Goal: Task Accomplishment & Management: Use online tool/utility

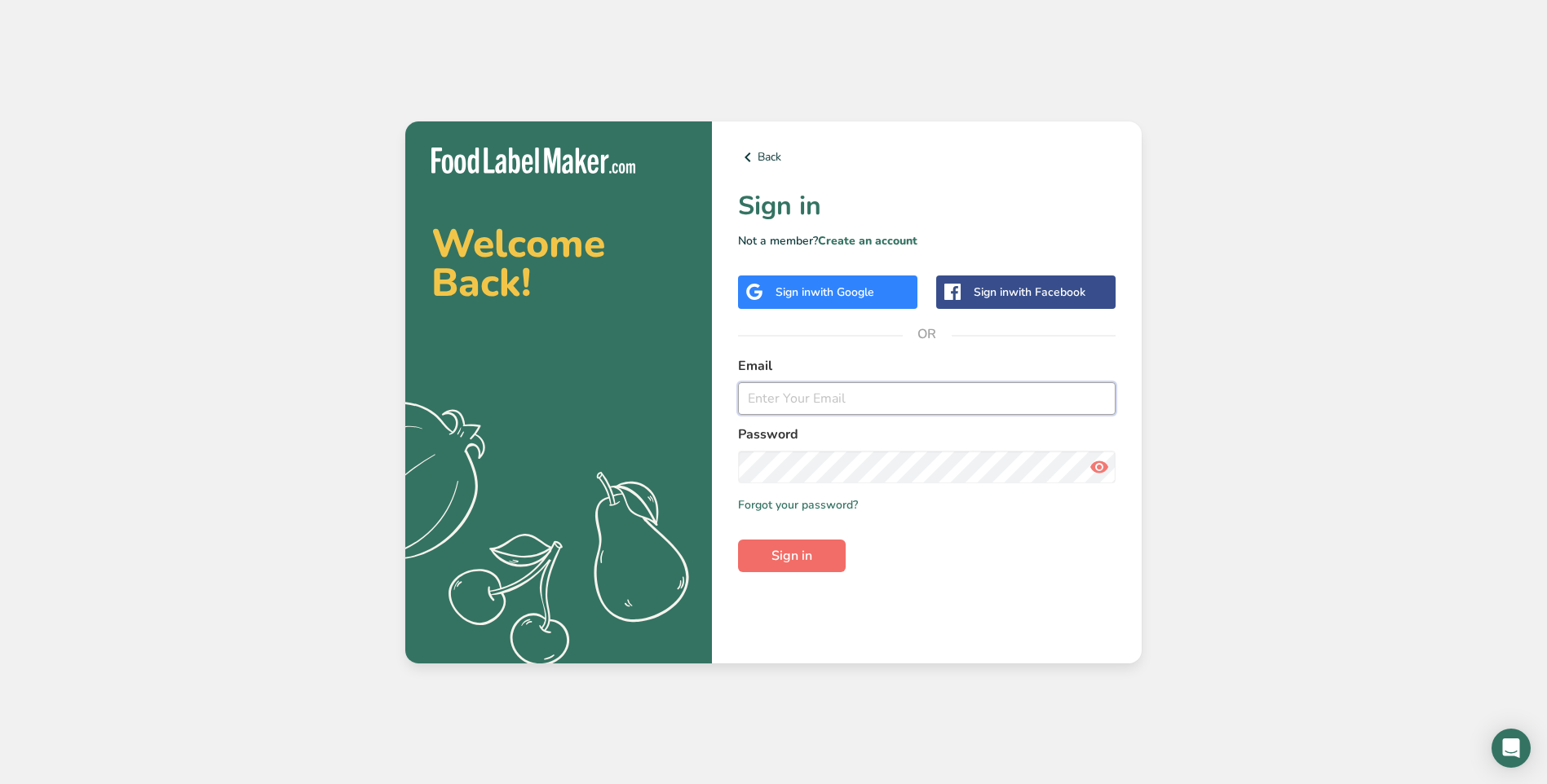
type input "[EMAIL_ADDRESS][DOMAIN_NAME]"
click at [785, 559] on span "Sign in" at bounding box center [792, 556] width 41 height 20
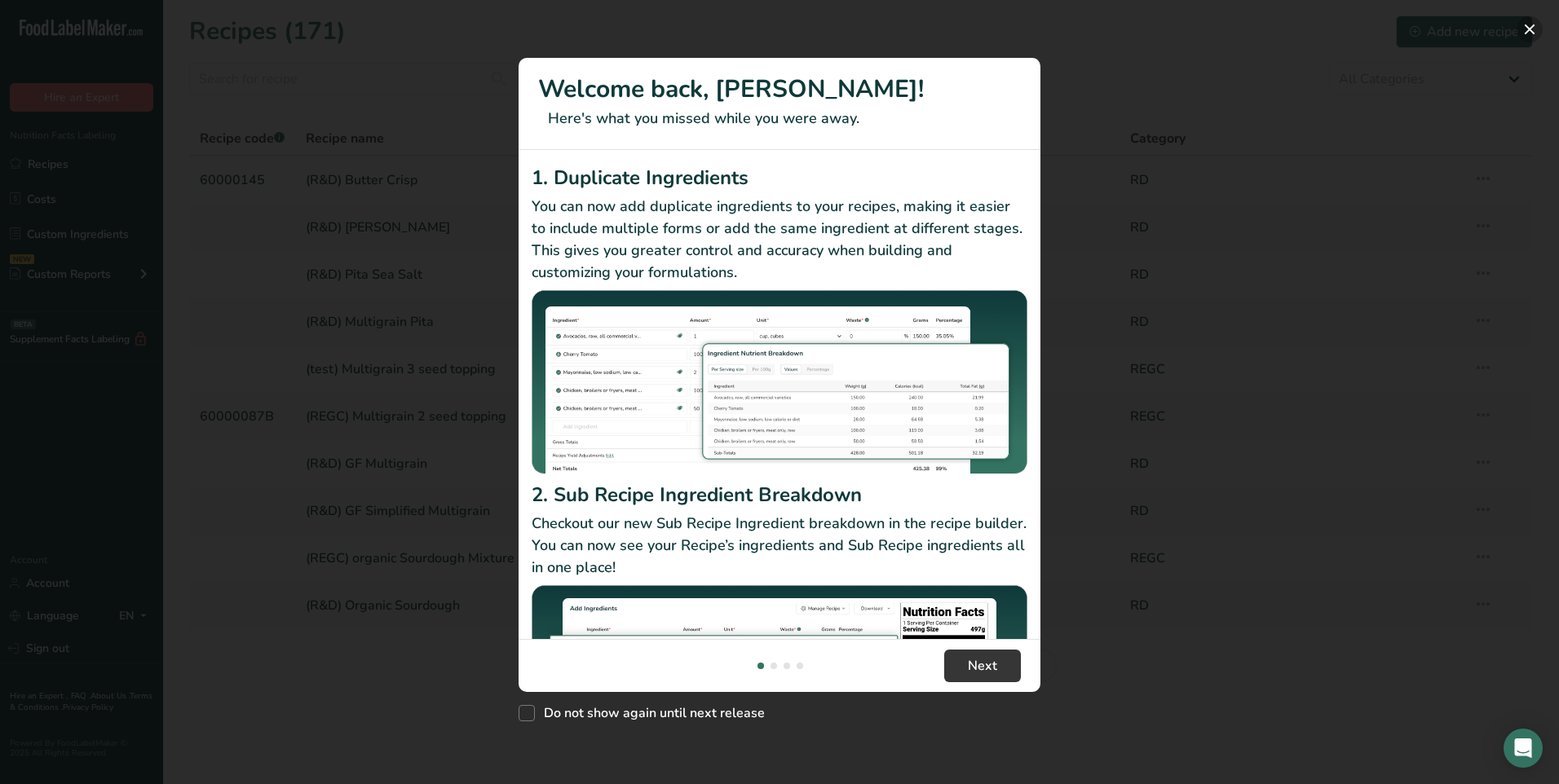
click at [1536, 38] on button "New Features" at bounding box center [1529, 29] width 26 height 26
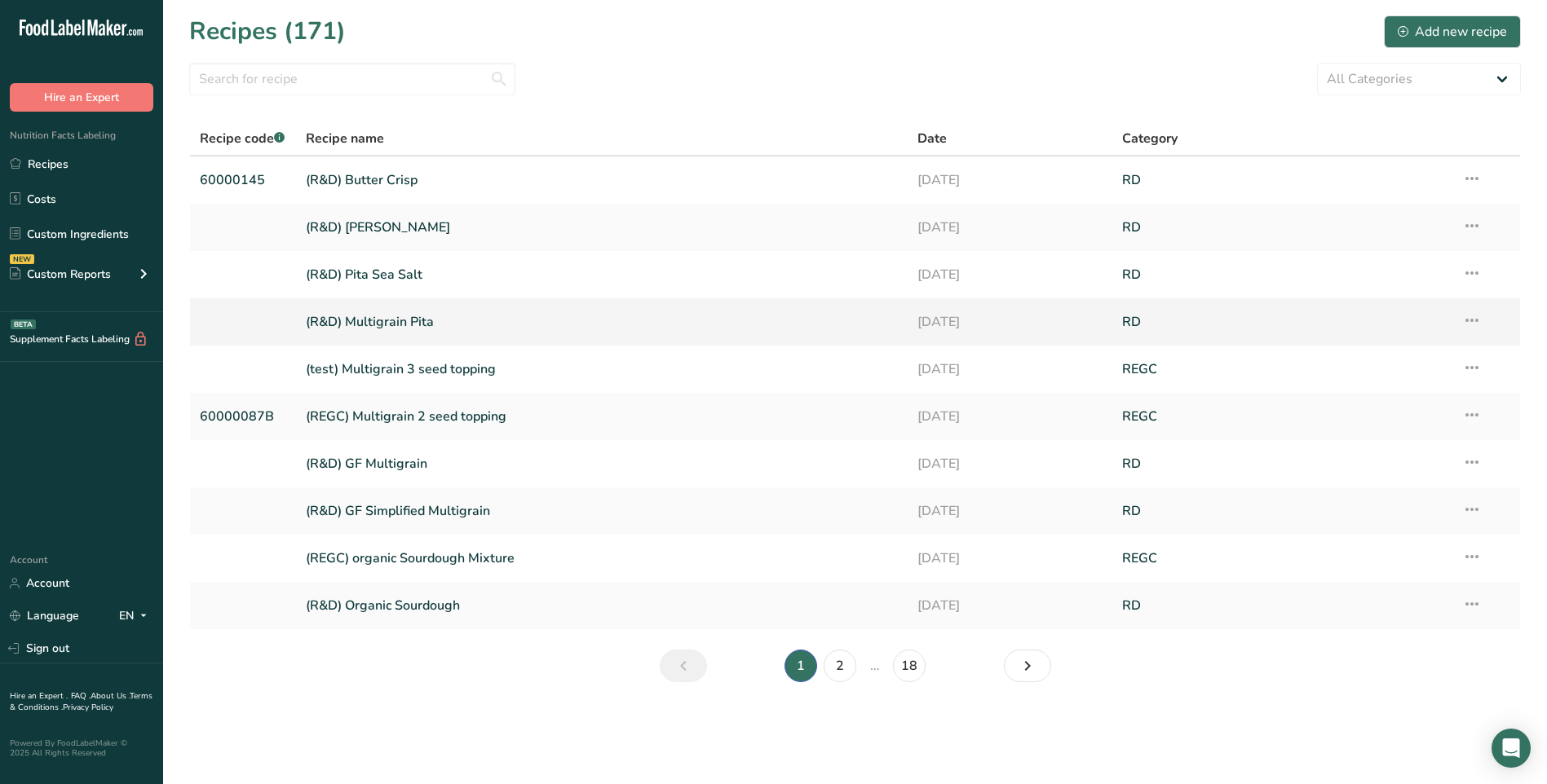
click at [395, 322] on link "(R&D) Multigrain Pita" at bounding box center [602, 322] width 593 height 34
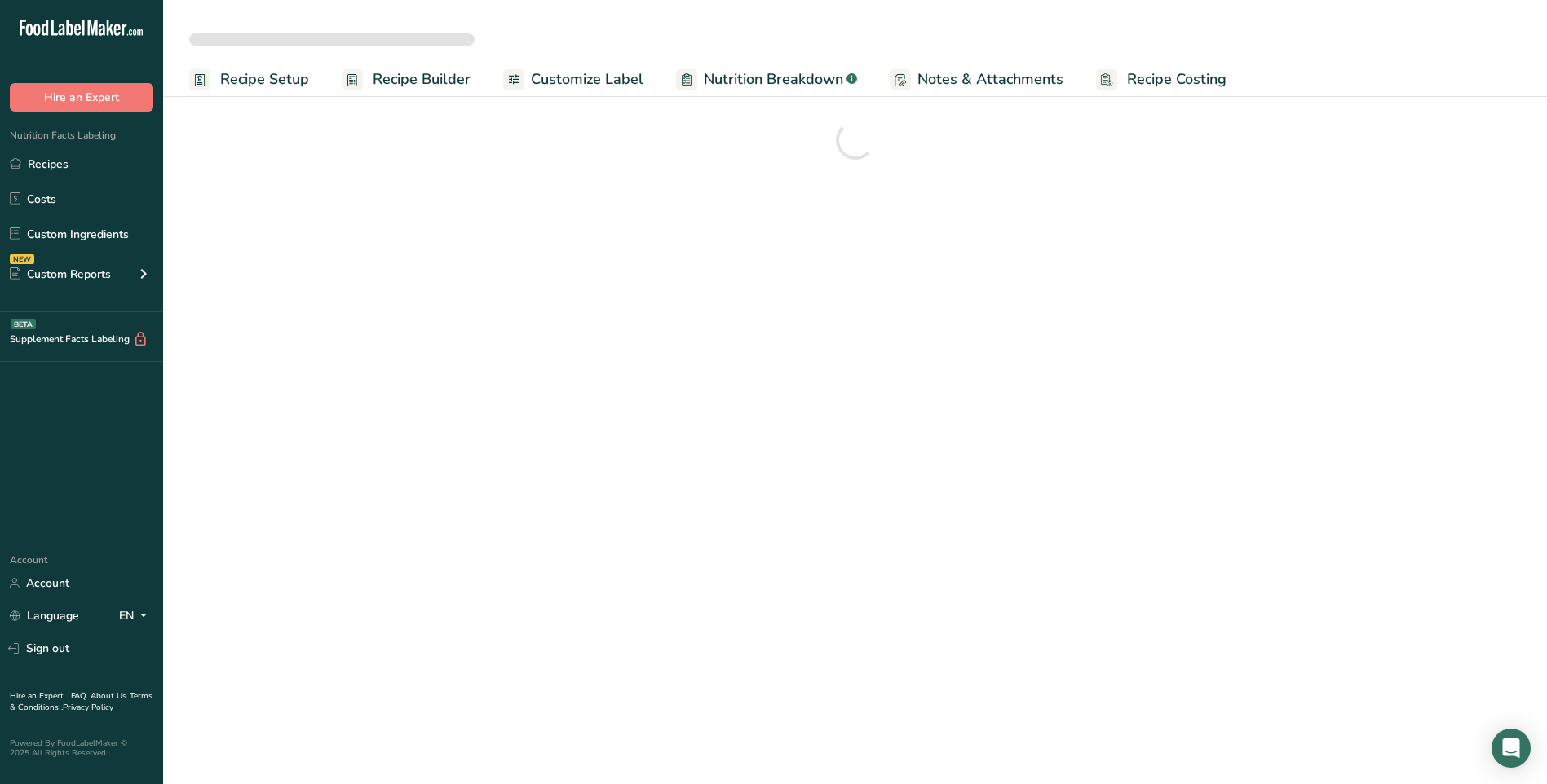
click at [584, 78] on span "Customize Label" at bounding box center [587, 79] width 113 height 22
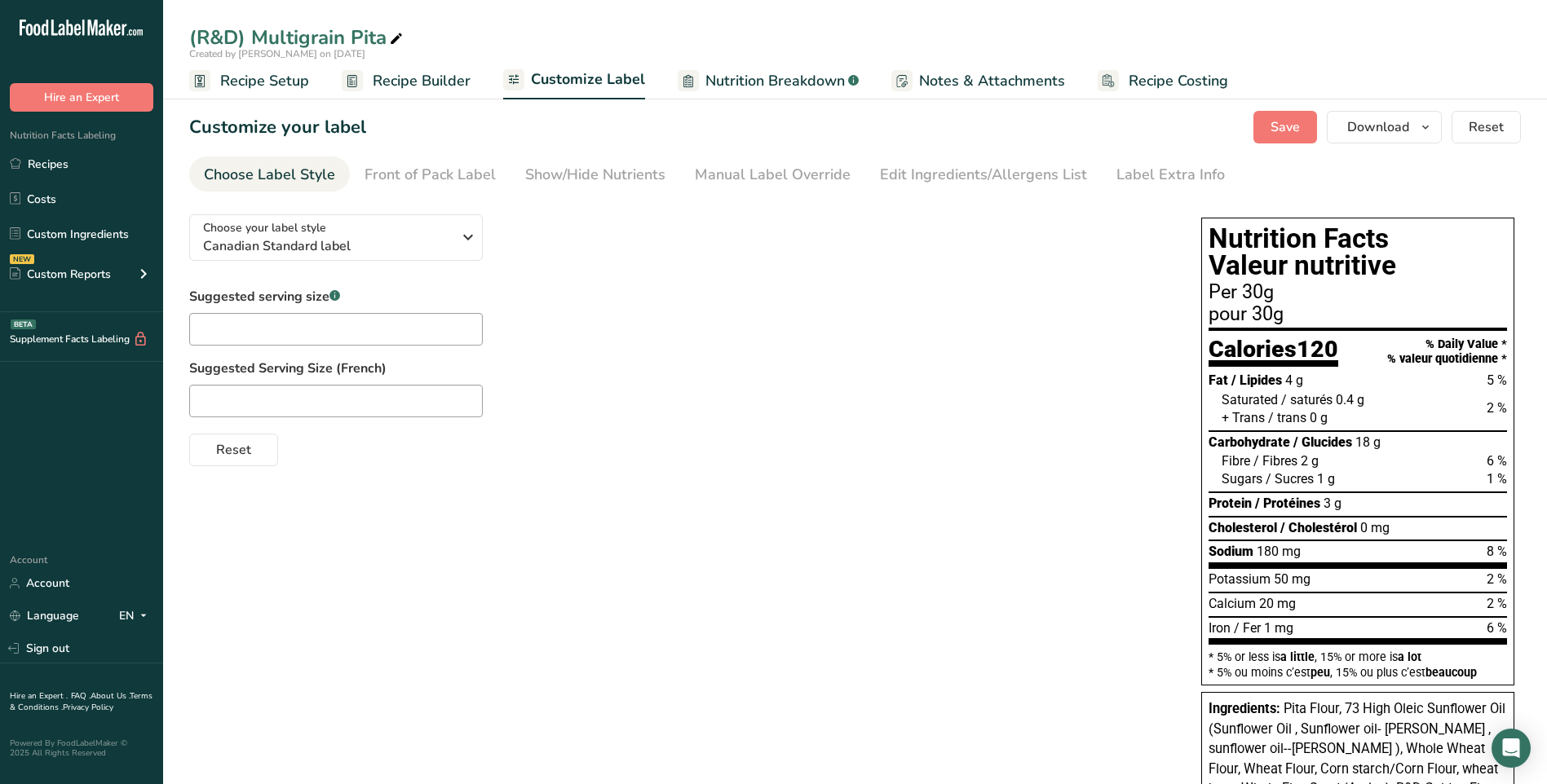
click at [251, 76] on span "Recipe Setup" at bounding box center [264, 81] width 89 height 22
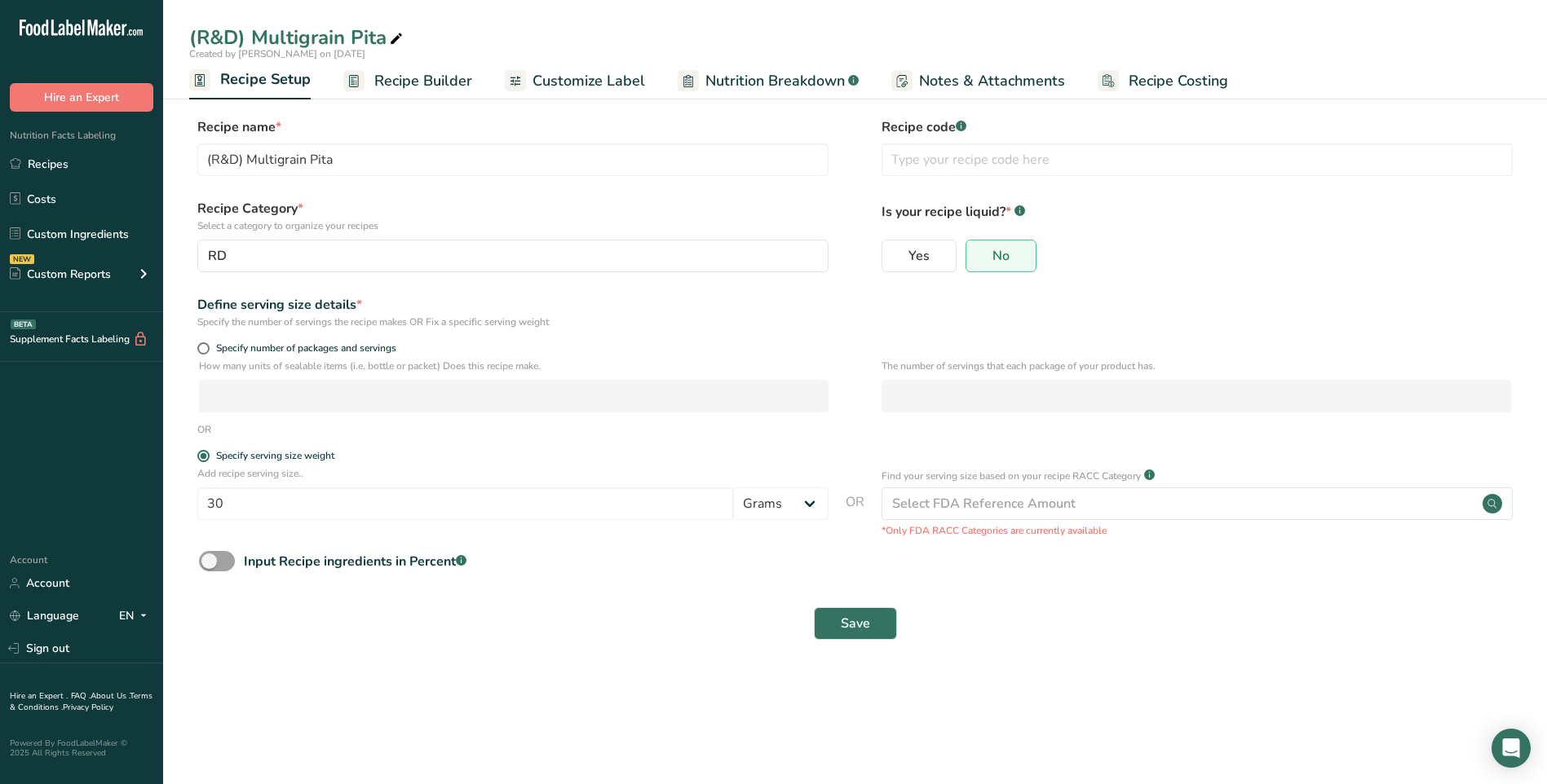
click at [378, 83] on span "Recipe Builder" at bounding box center [423, 81] width 98 height 22
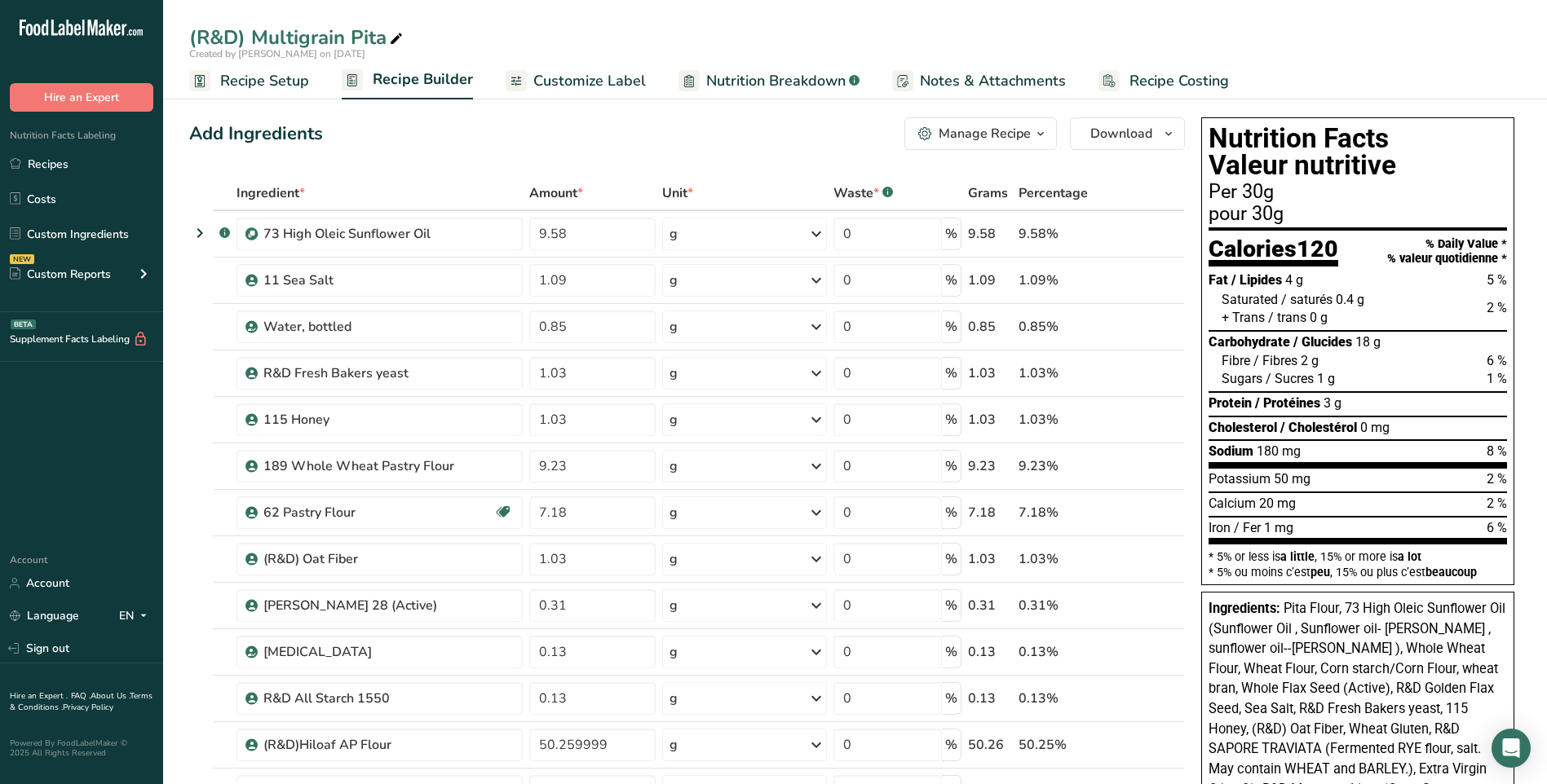
drag, startPoint x: 1336, startPoint y: 299, endPoint x: 1353, endPoint y: 296, distance: 17.3
click at [1353, 296] on span "0.4 g" at bounding box center [1350, 299] width 29 height 15
drag, startPoint x: 1353, startPoint y: 296, endPoint x: 1356, endPoint y: 340, distance: 44.1
click at [1356, 340] on span "18 g" at bounding box center [1368, 342] width 25 height 15
click at [752, 81] on span "Nutrition Breakdown" at bounding box center [775, 81] width 140 height 22
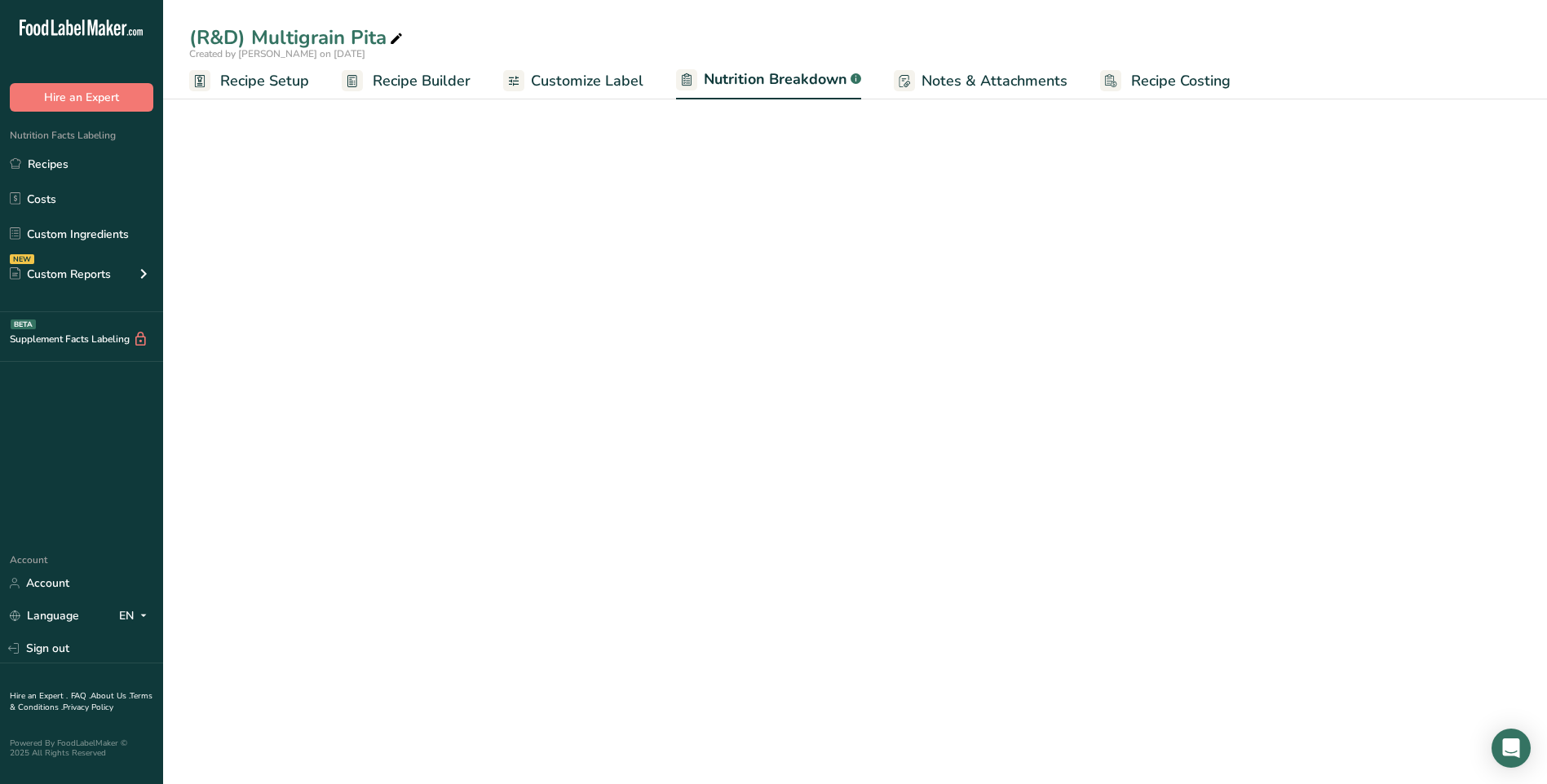
select select "Calories"
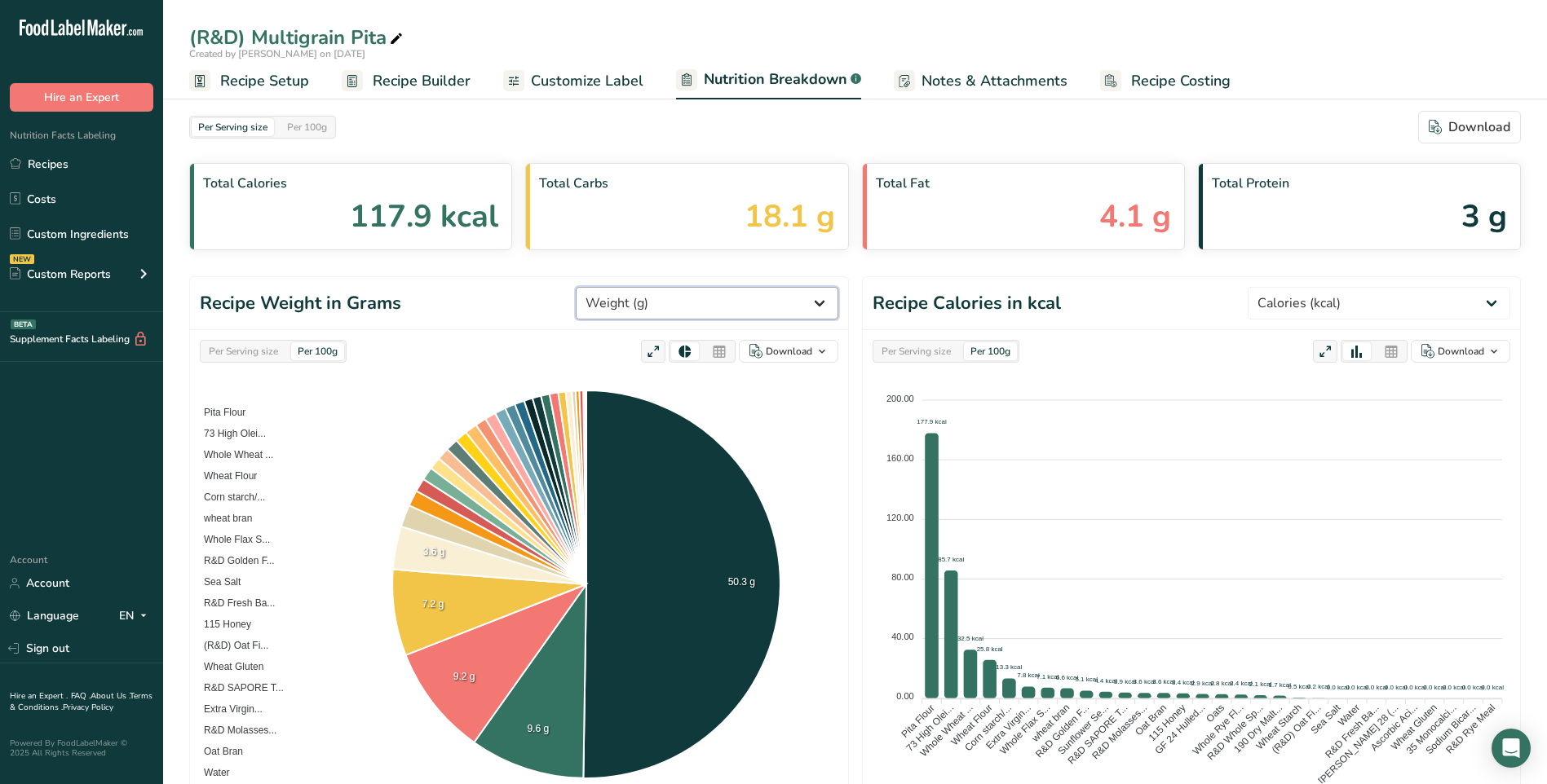
click at [735, 304] on select "Weight (g) Calories (kcal) Energy KJ (kj) Total Fat (g) Saturated Fat (g) Trans…" at bounding box center [707, 303] width 262 height 32
select select "Saturated Fat"
click at [636, 287] on select "Weight (g) Calories (kcal) Energy KJ (kj) Total Fat (g) Saturated Fat (g) Trans…" at bounding box center [707, 303] width 262 height 32
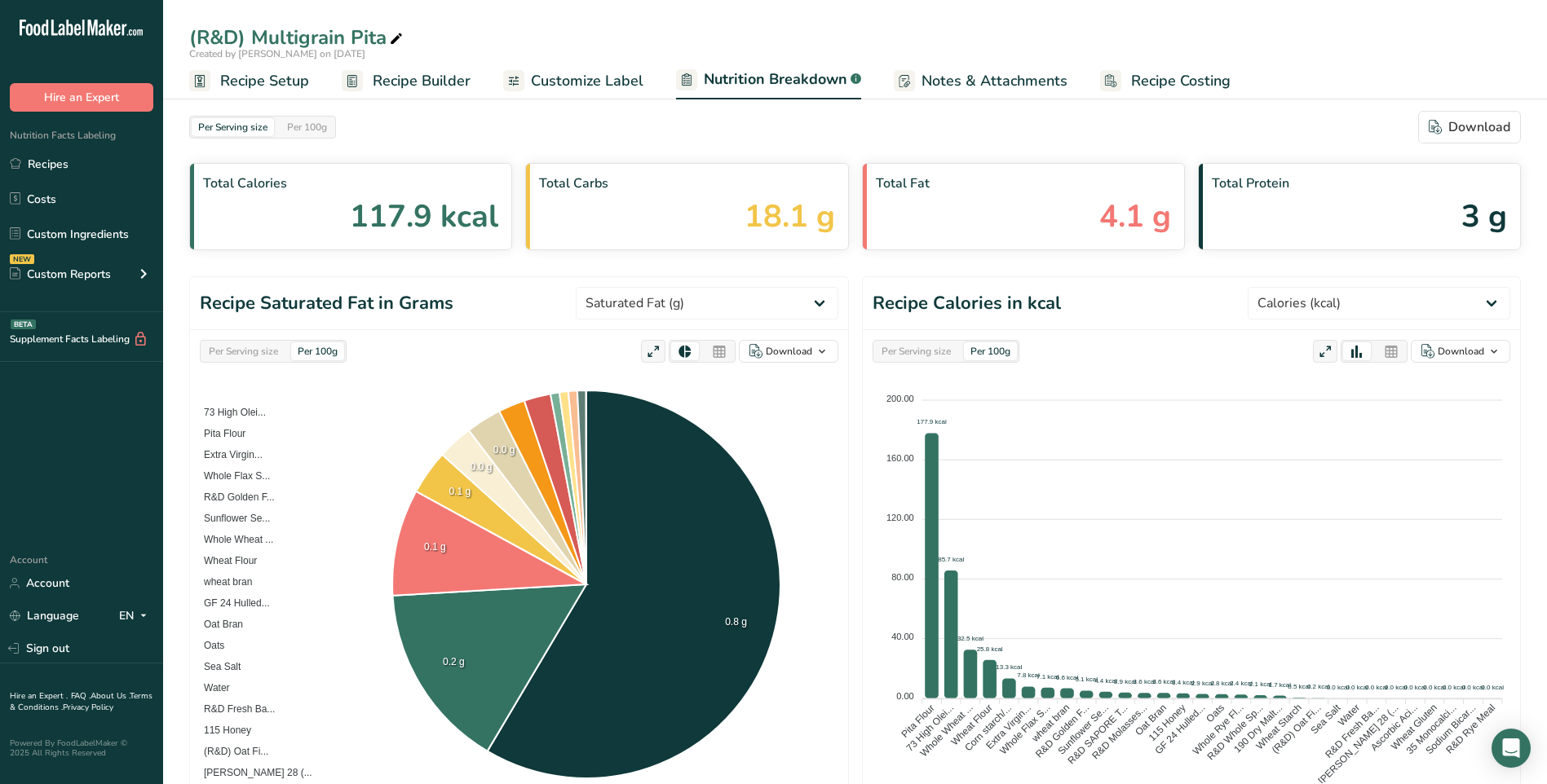
click at [425, 81] on span "Recipe Builder" at bounding box center [421, 81] width 98 height 22
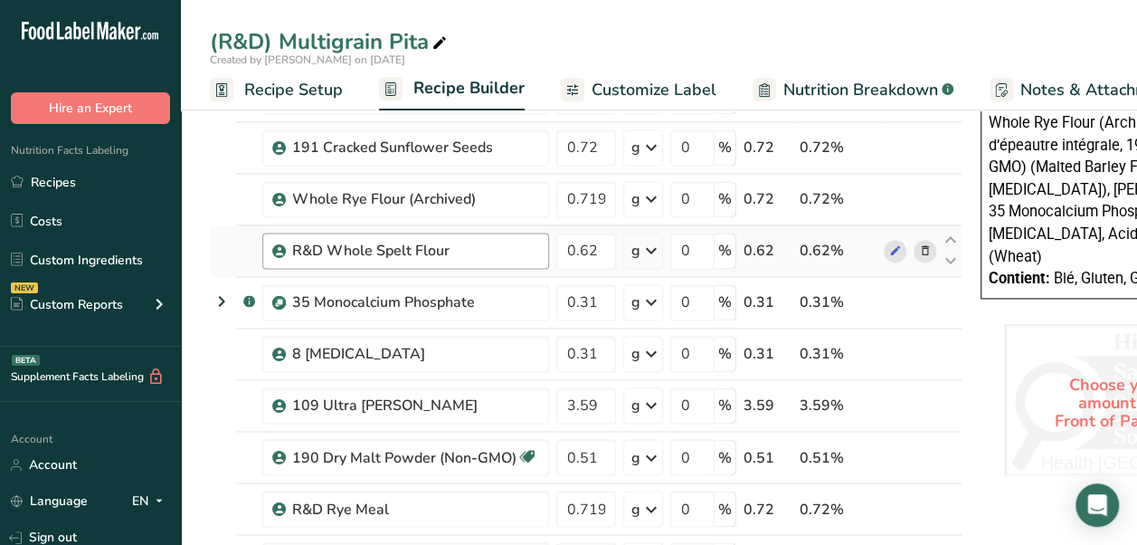
scroll to position [1086, 0]
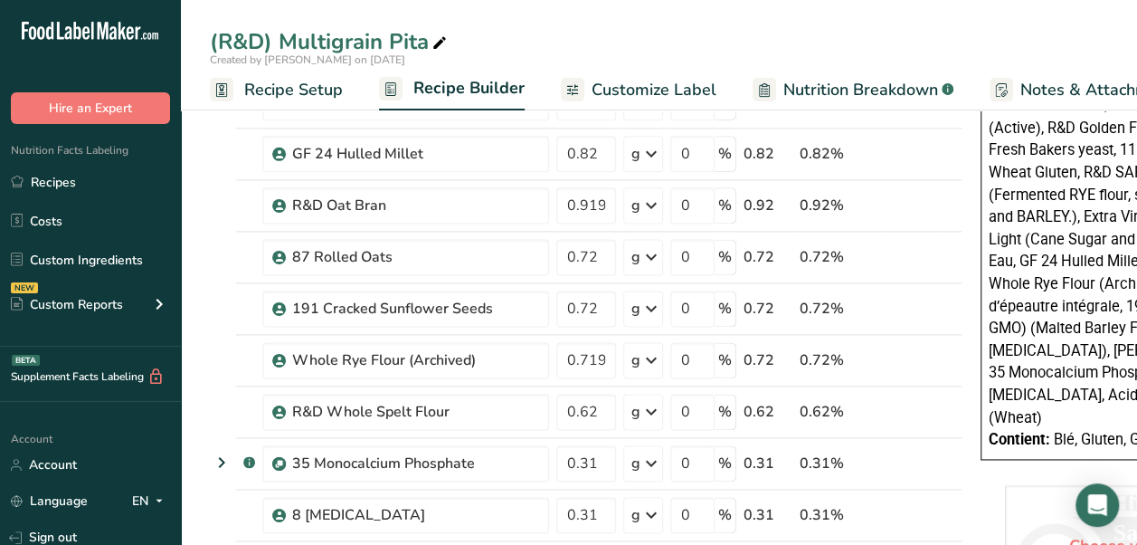
drag, startPoint x: 648, startPoint y: 98, endPoint x: 1013, endPoint y: 297, distance: 416.1
click at [648, 98] on span "Customize Label" at bounding box center [654, 90] width 125 height 24
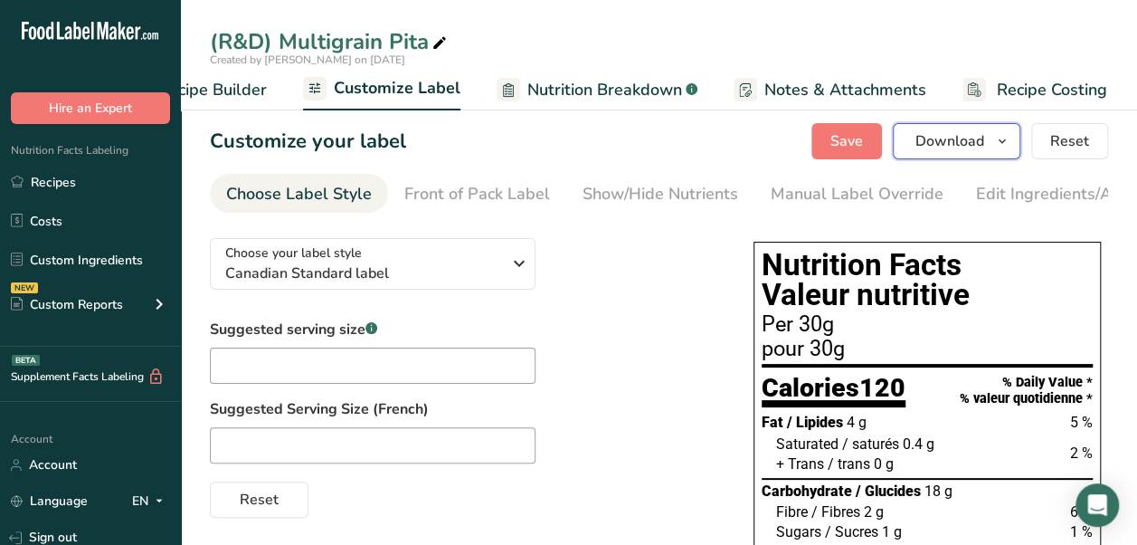
click at [955, 141] on span "Download" at bounding box center [949, 141] width 69 height 22
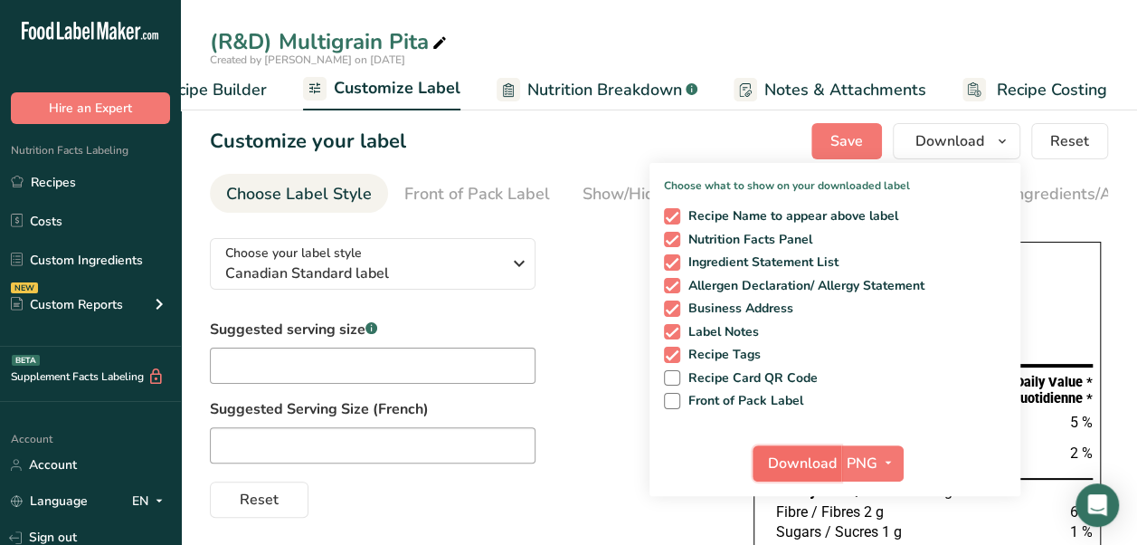
click at [811, 463] on span "Download" at bounding box center [802, 463] width 69 height 22
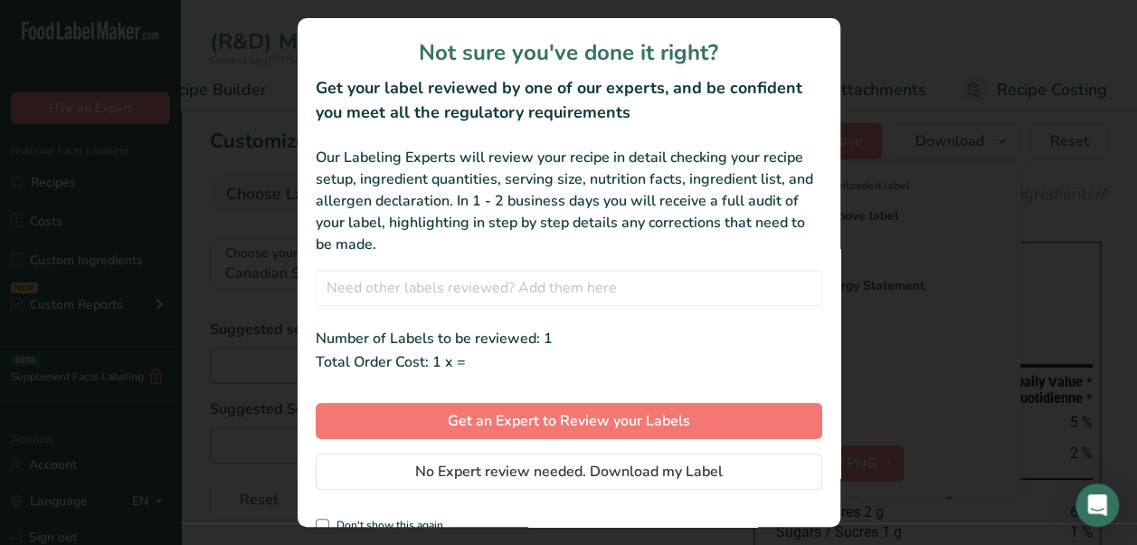
scroll to position [0, 241]
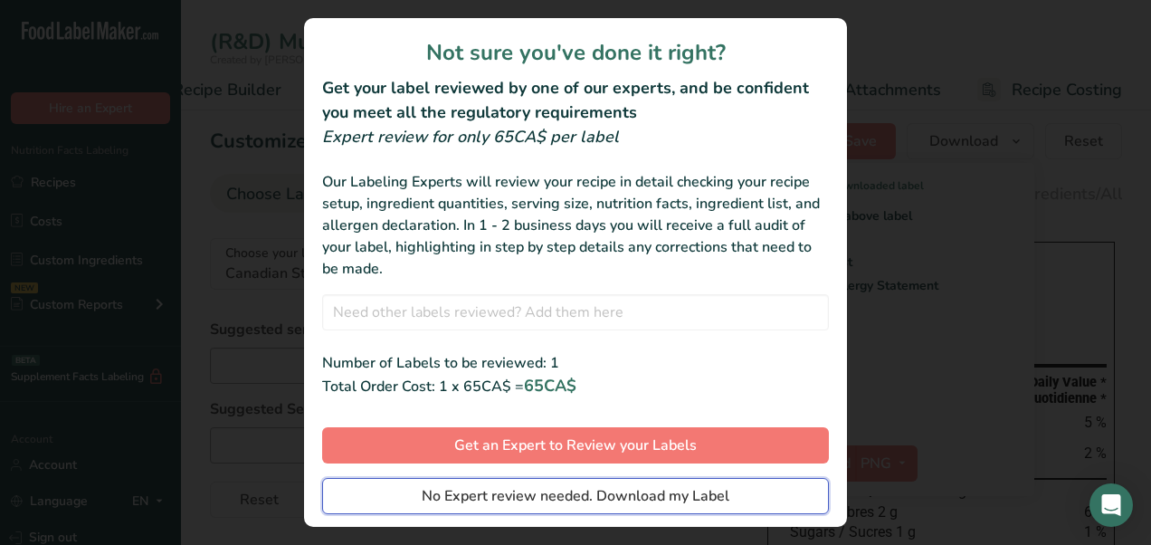
click at [728, 496] on button "No Expert review needed. Download my Label" at bounding box center [575, 496] width 507 height 36
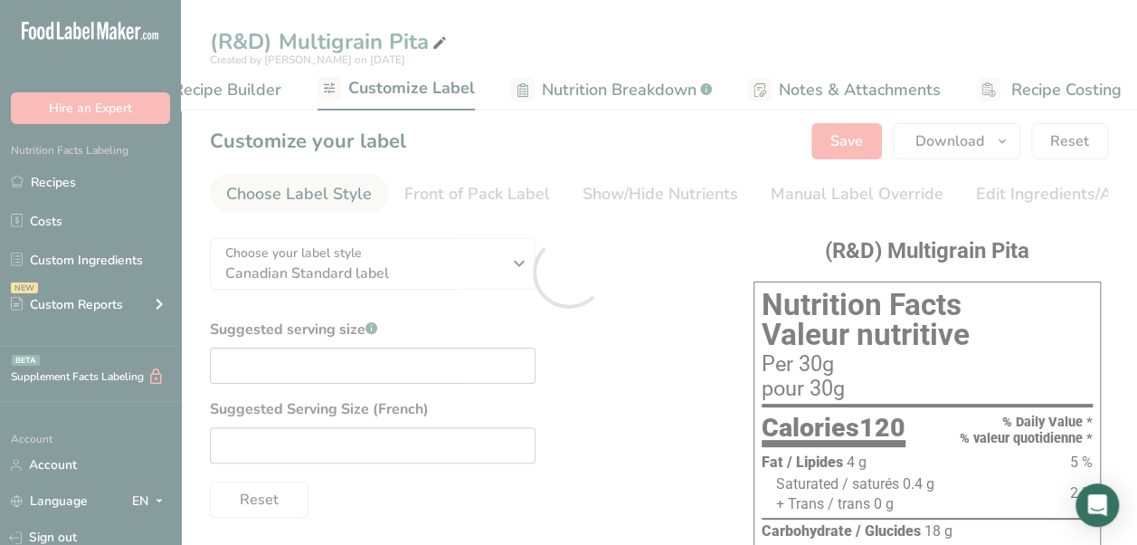
scroll to position [0, 0]
